Goal: Task Accomplishment & Management: Complete application form

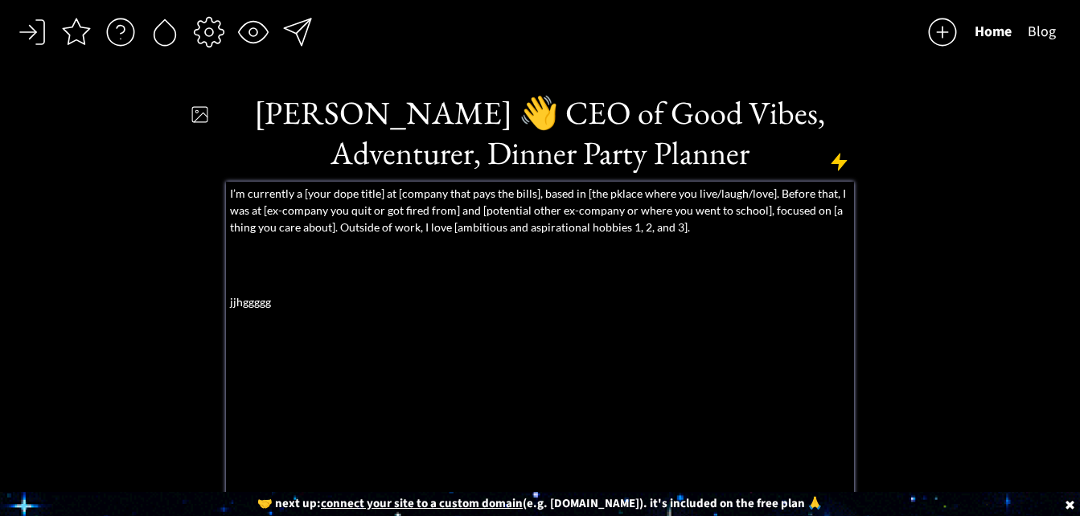
select select ""calendar""
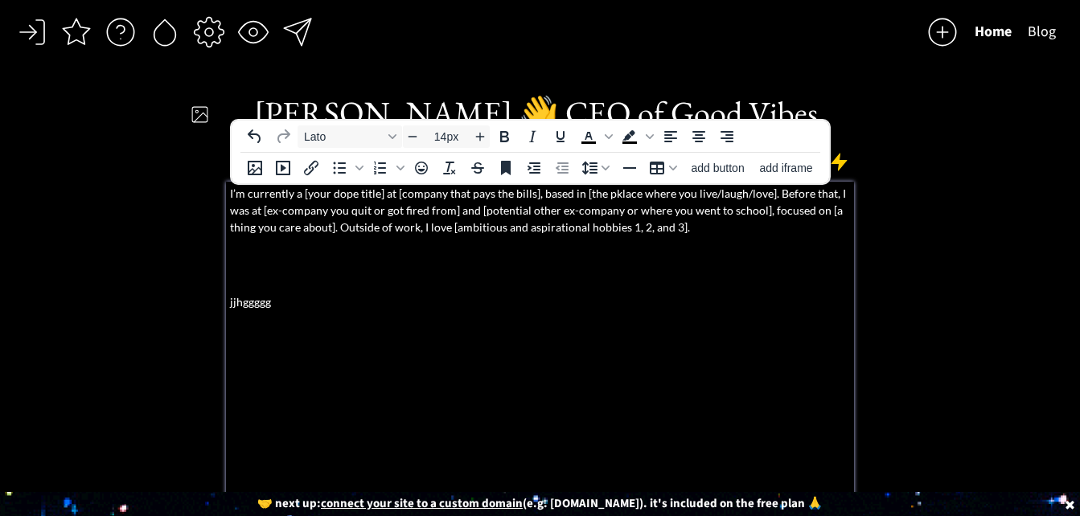
click at [694, 224] on p "I’m currently a [your dope title] at [company that pays the bills], based in [t…" at bounding box center [540, 210] width 621 height 51
click at [235, 195] on p "I’m currently a [your dope title] at [company that pays the bills], based in [t…" at bounding box center [540, 210] width 621 height 51
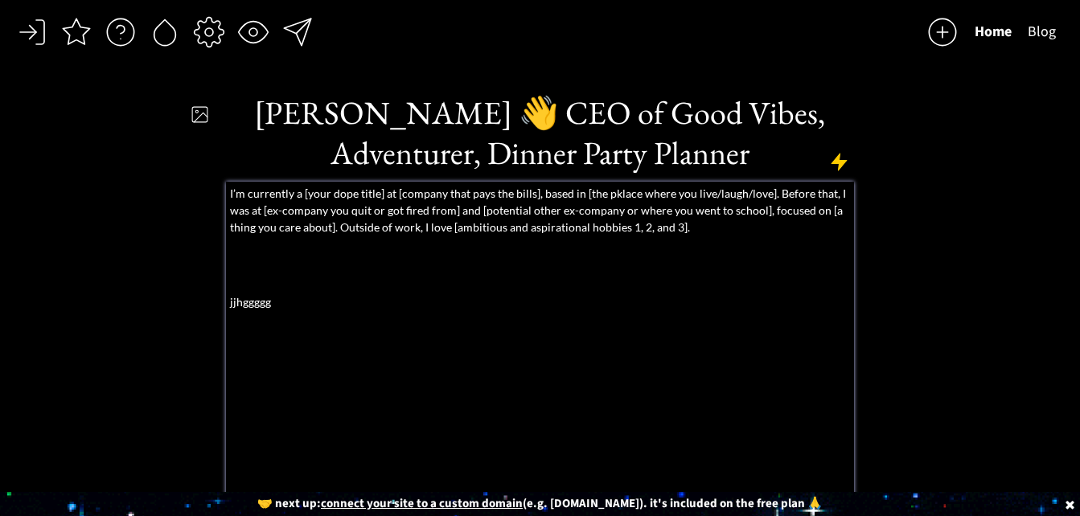
click at [231, 192] on p "I’m currently a [your dope title] at [company that pays the bills], based in [t…" at bounding box center [540, 210] width 621 height 51
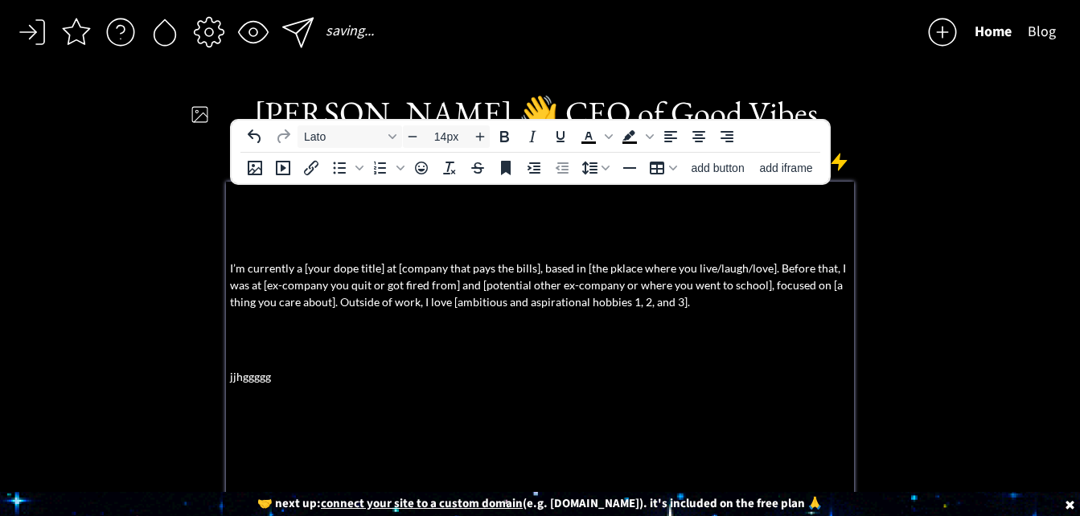
click at [293, 212] on body "saving... Home Blog click to upload a picture Andrea Camacho 👋 CEO of Good Vibe…" at bounding box center [540, 258] width 1080 height 516
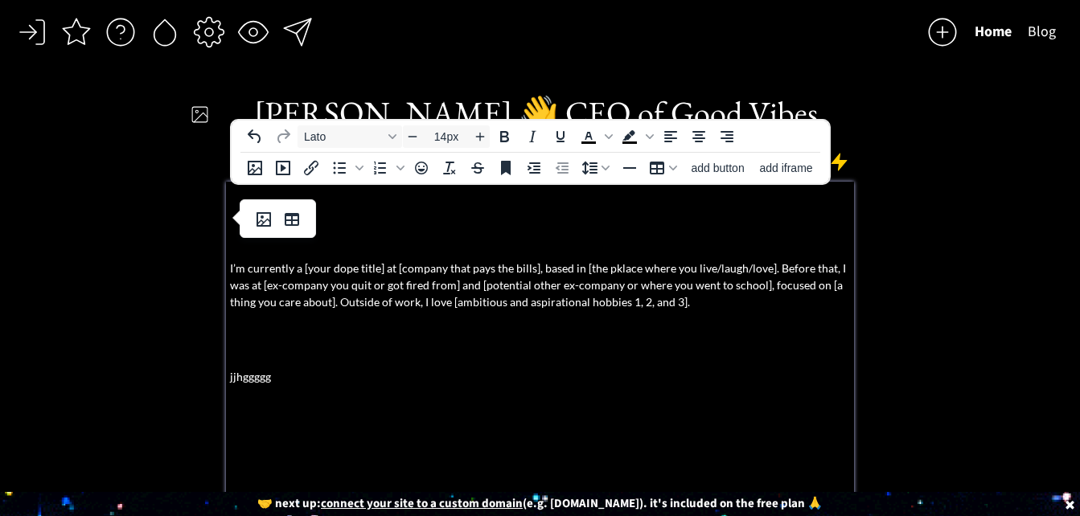
click at [230, 195] on p at bounding box center [540, 193] width 621 height 17
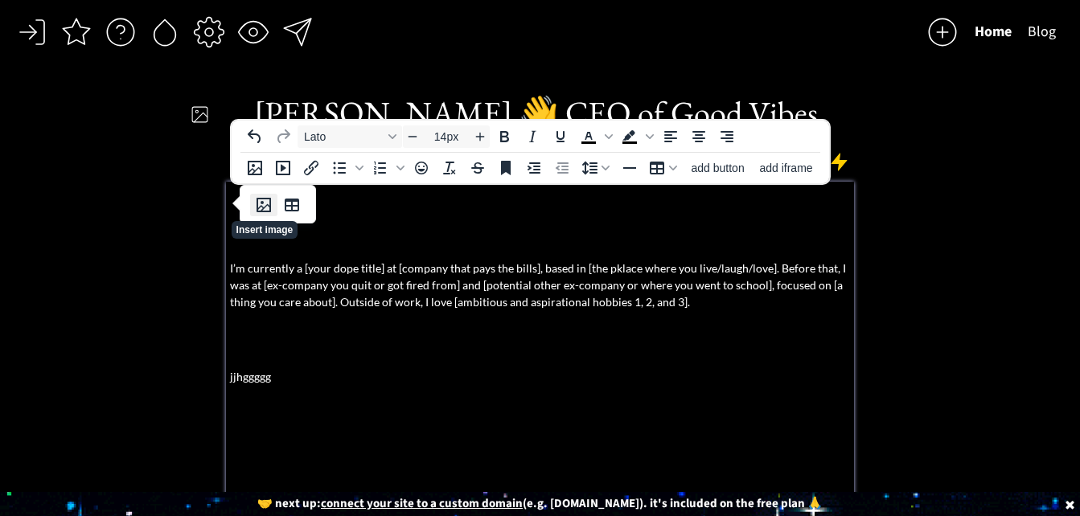
click at [265, 204] on icon "Insert image" at bounding box center [263, 204] width 19 height 19
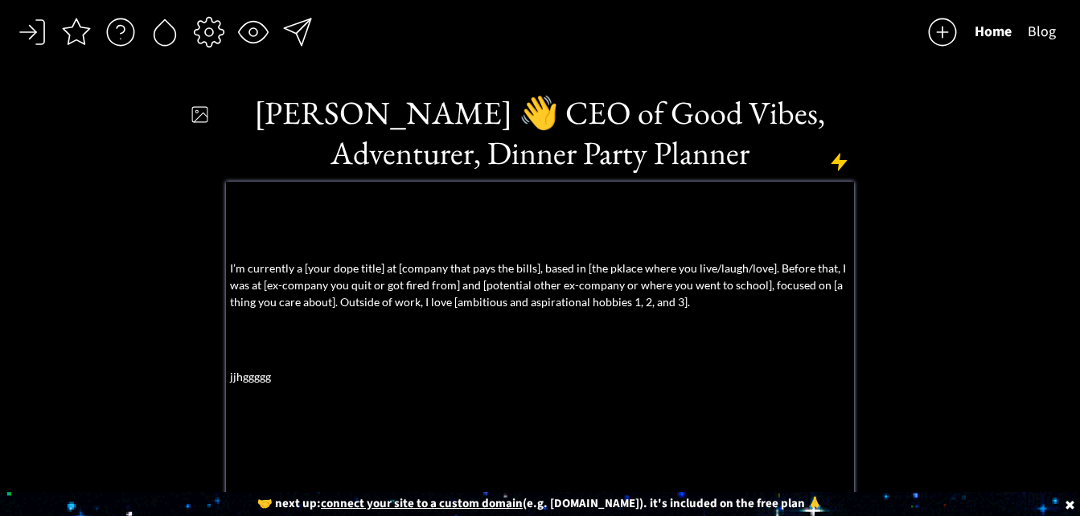
click at [348, 291] on p "I’m currently a [your dope title] at [company that pays the bills], based in [t…" at bounding box center [540, 285] width 621 height 51
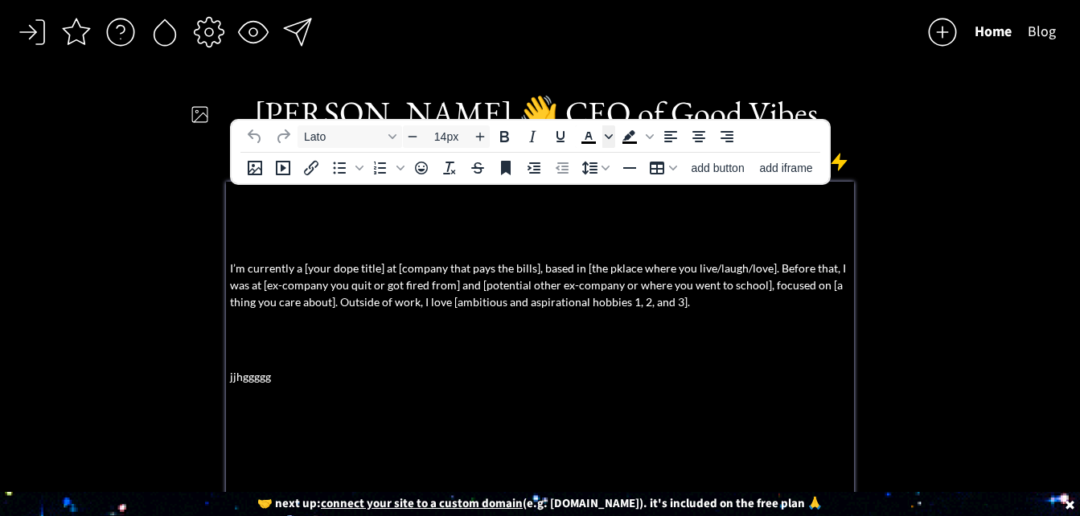
click at [609, 137] on icon "Text color Black" at bounding box center [609, 137] width 8 height 8
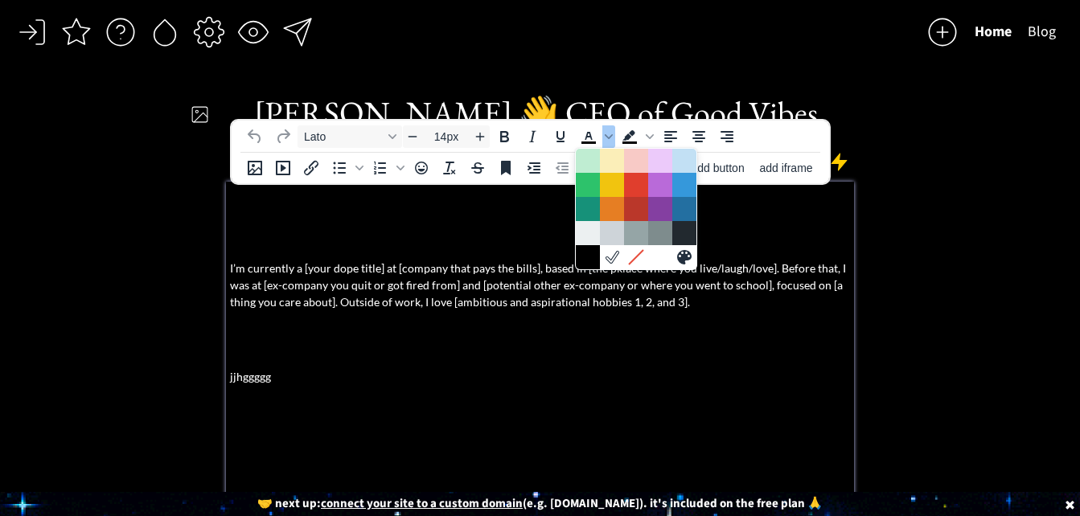
click at [654, 345] on p at bounding box center [540, 351] width 621 height 17
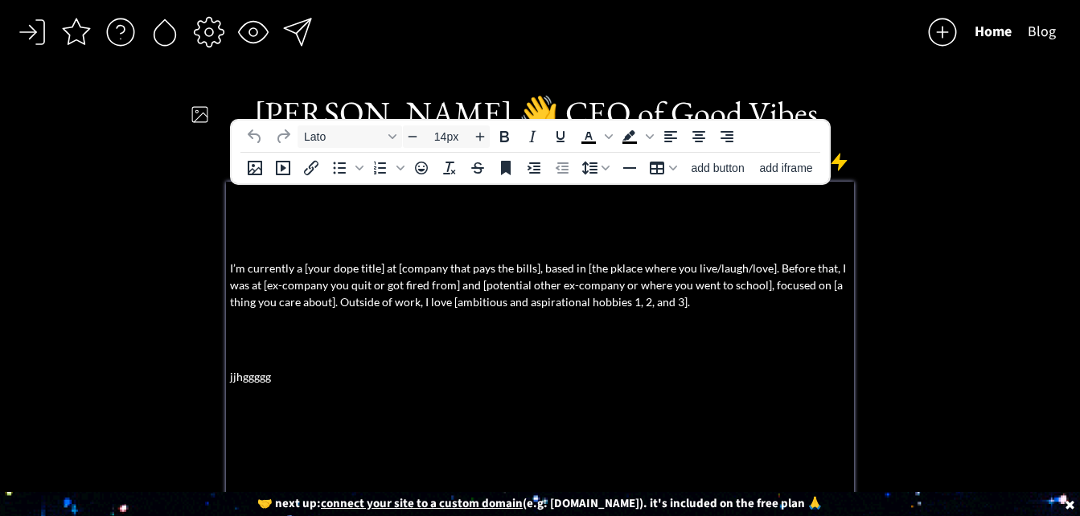
click at [445, 242] on p at bounding box center [540, 243] width 621 height 17
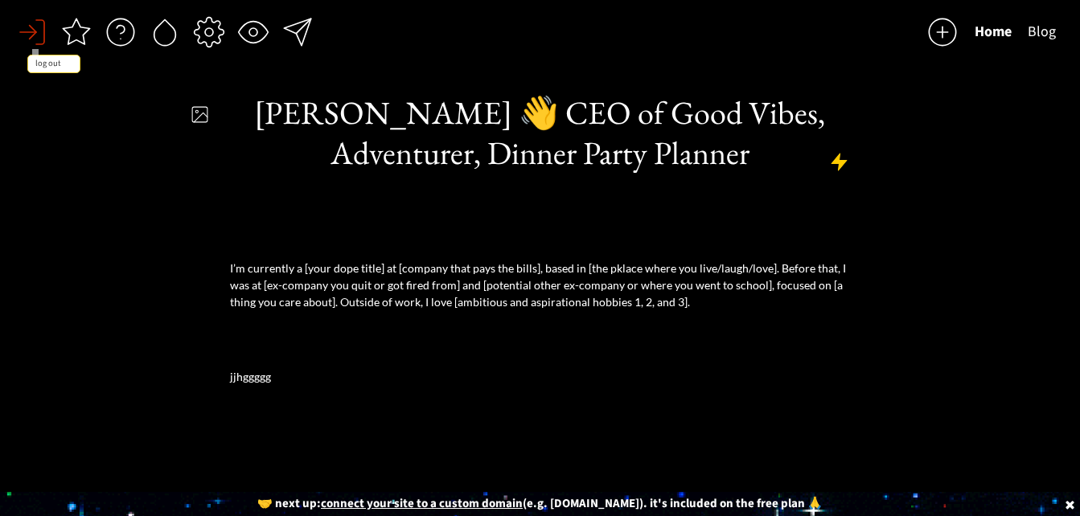
click at [35, 30] on div at bounding box center [32, 32] width 32 height 32
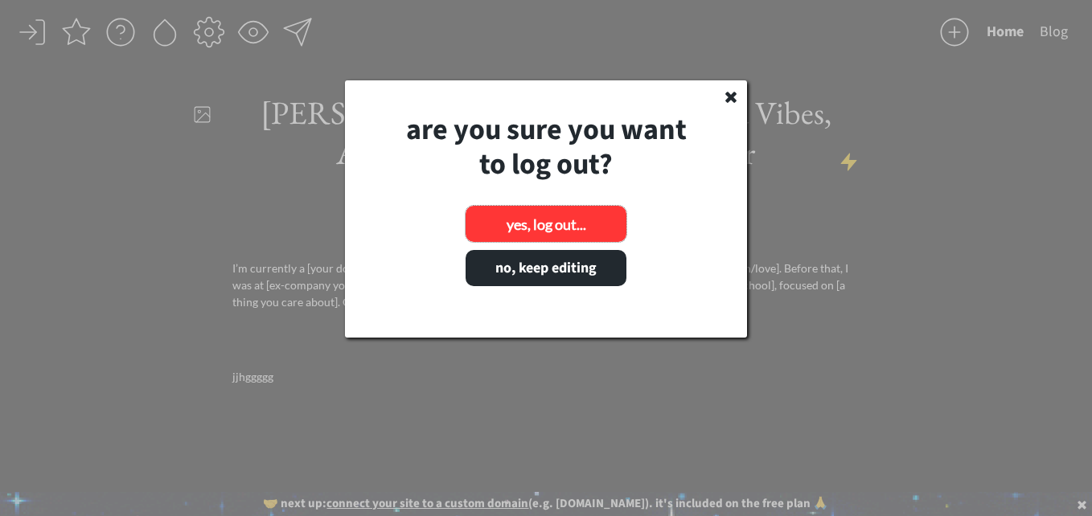
click at [560, 223] on button "yes, log out..." at bounding box center [546, 224] width 161 height 36
